Goal: Find specific page/section: Find specific page/section

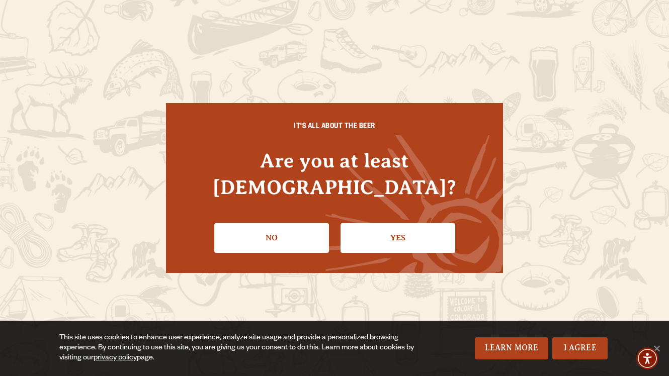
click at [408, 227] on link "Yes" at bounding box center [398, 237] width 115 height 29
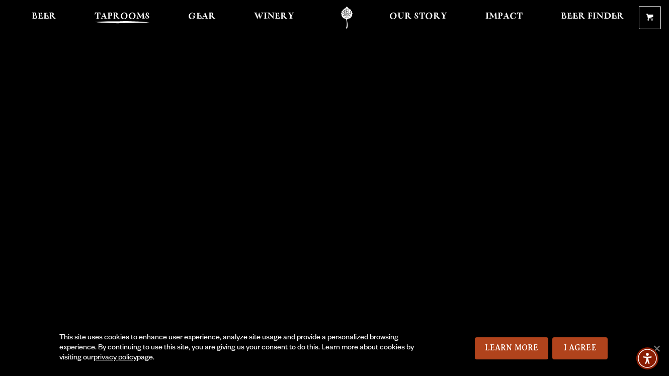
click at [117, 14] on span "Taprooms" at bounding box center [122, 17] width 55 height 8
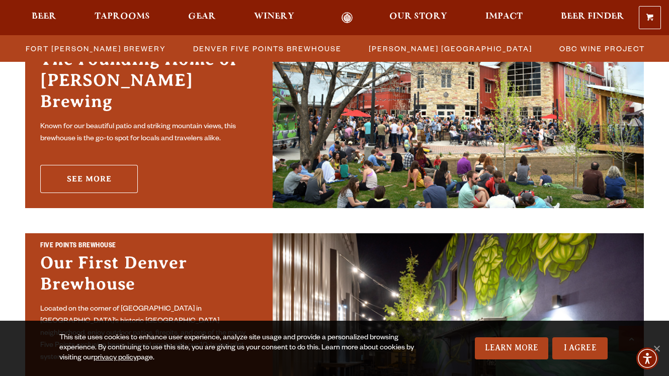
click at [124, 170] on link "See More" at bounding box center [89, 179] width 98 height 28
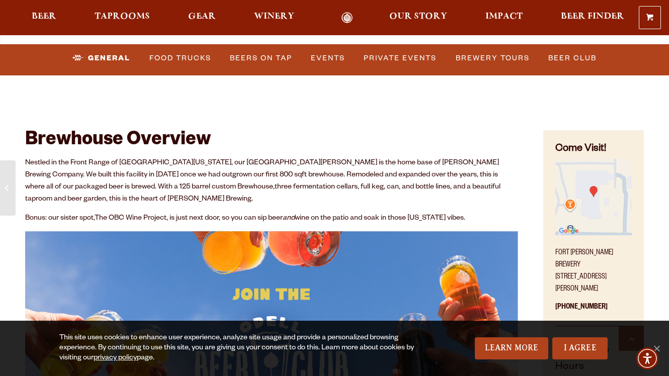
scroll to position [326, 0]
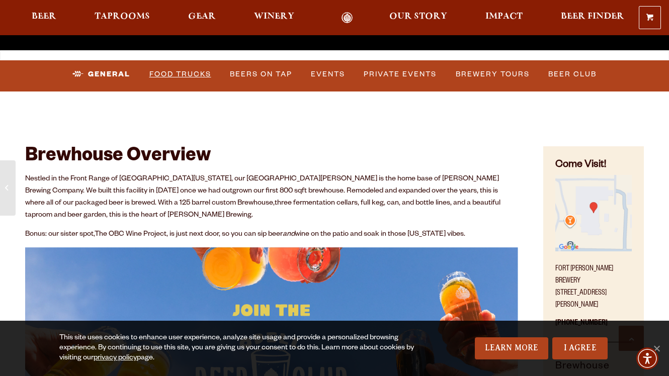
click at [184, 78] on link "Food Trucks" at bounding box center [180, 74] width 70 height 23
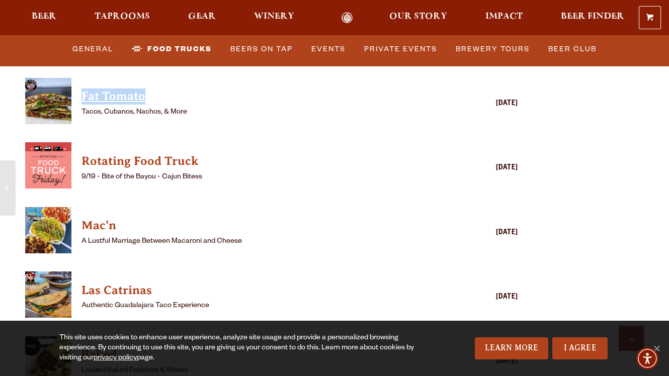
scroll to position [2947, 0]
